Goal: Task Accomplishment & Management: Use online tool/utility

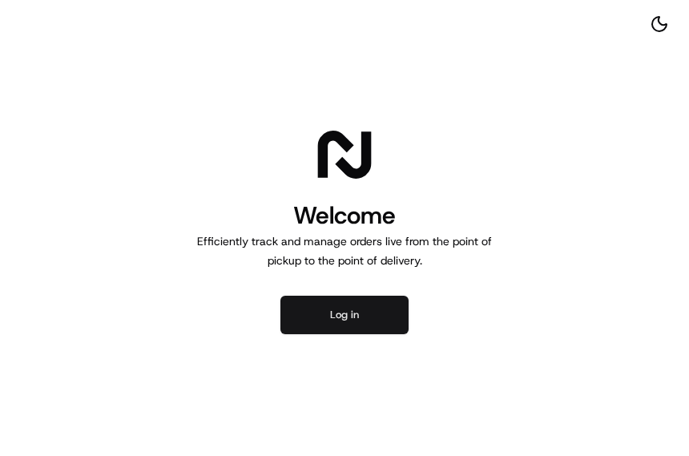
click at [359, 309] on button "Log in" at bounding box center [345, 315] width 128 height 38
